Goal: Task Accomplishment & Management: Manage account settings

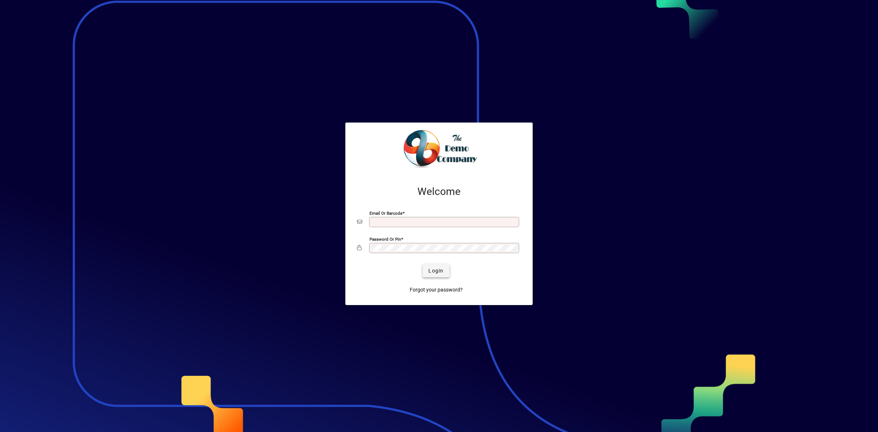
type input "**********"
click at [446, 270] on span "submit" at bounding box center [436, 271] width 27 height 18
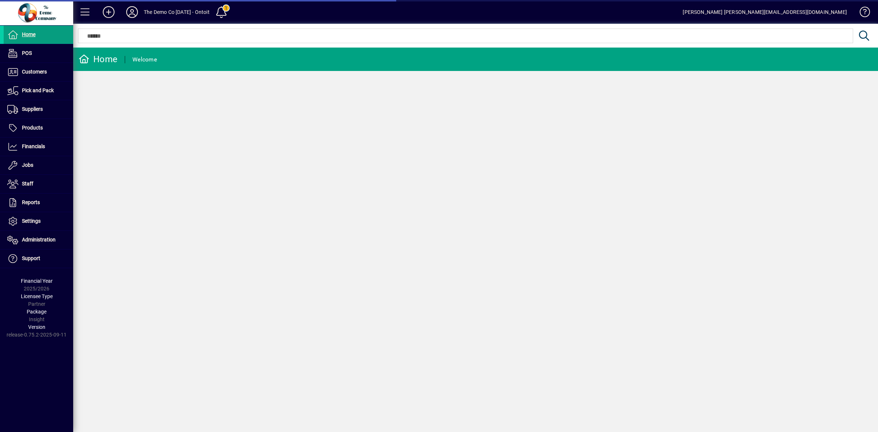
click at [136, 10] on icon at bounding box center [132, 12] width 15 height 12
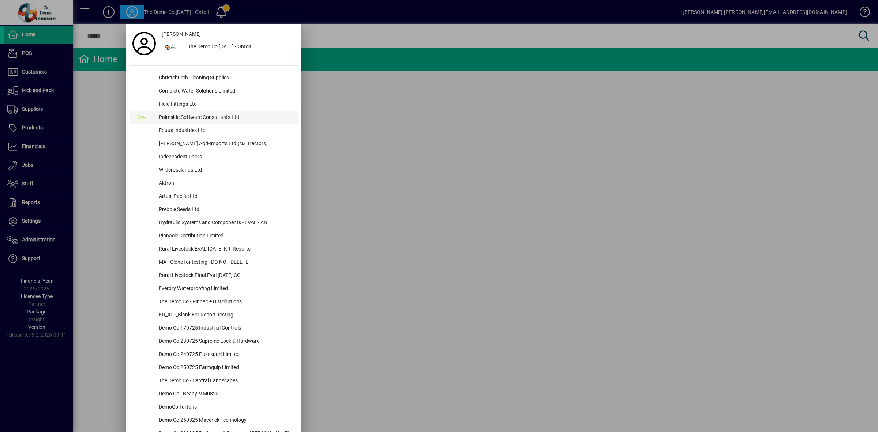
click at [185, 120] on div "Palmside Software Consultants Ltd" at bounding box center [225, 117] width 145 height 13
